Goal: Information Seeking & Learning: Learn about a topic

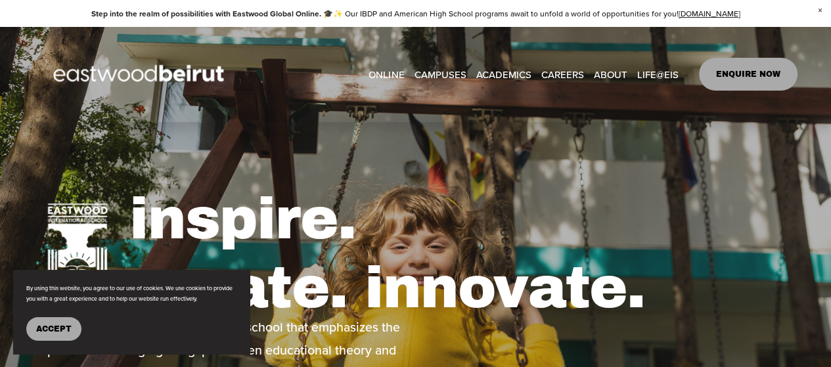
click at [60, 329] on span "Accept" at bounding box center [53, 329] width 35 height 9
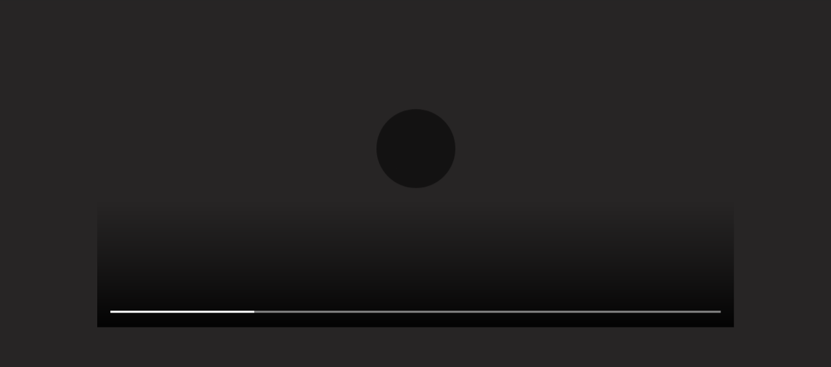
scroll to position [1117, 0]
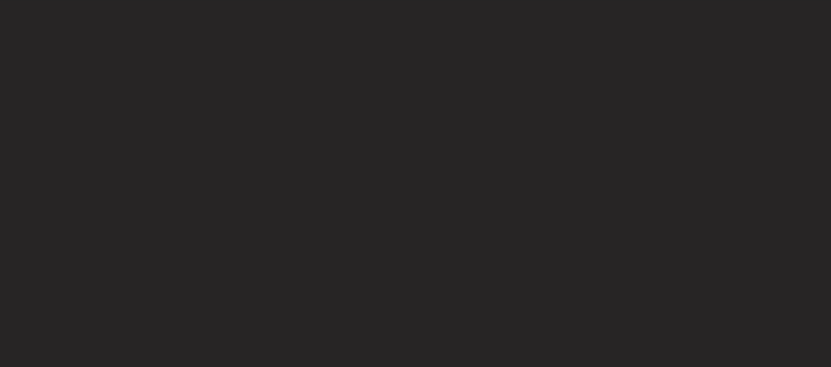
click at [773, 189] on div "One IB School, Infinite Possibilities Play % buffered 00:00" at bounding box center [415, 96] width 831 height 490
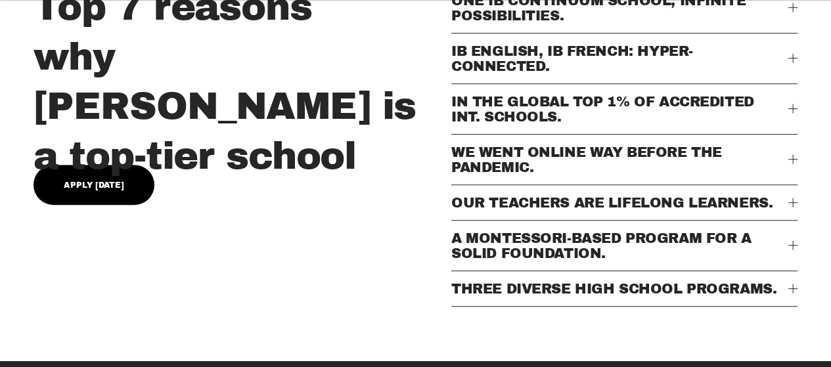
scroll to position [657, 0]
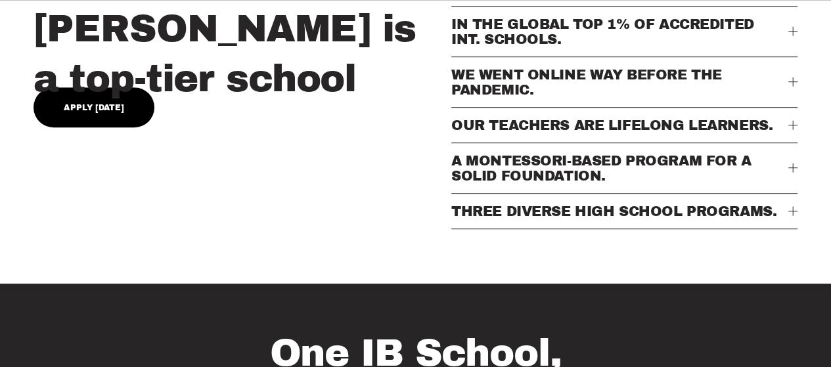
click at [95, 100] on link "Apply Today" at bounding box center [95, 107] width 122 height 40
type input "*****"
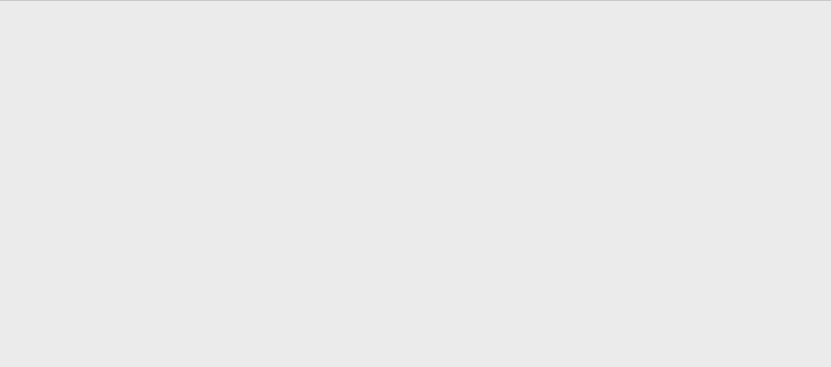
scroll to position [688, 0]
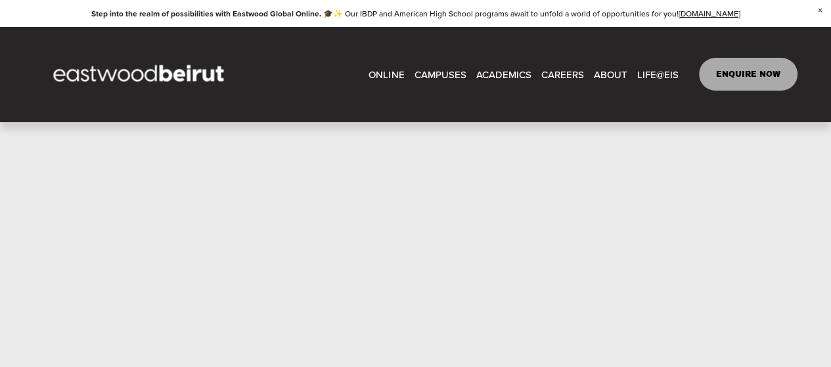
click at [450, 73] on span "CAMPUSES" at bounding box center [441, 75] width 52 height 18
click at [0, 0] on span "Tuition & Financial Aid" at bounding box center [0, 0] width 0 height 0
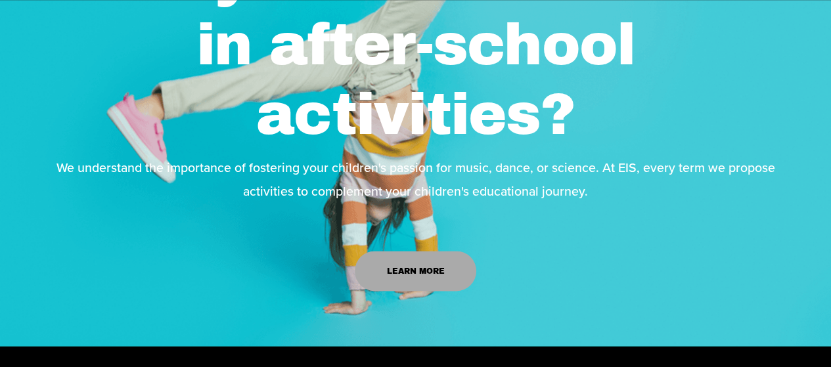
scroll to position [1643, 0]
